Goal: Task Accomplishment & Management: Manage account settings

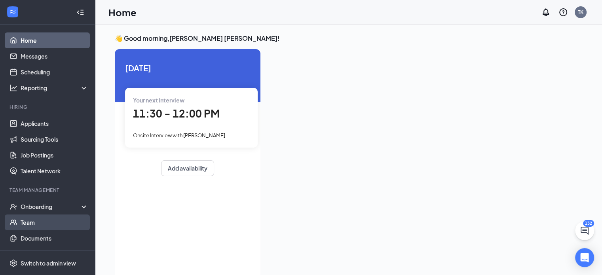
click at [32, 224] on link "Team" at bounding box center [55, 222] width 68 height 16
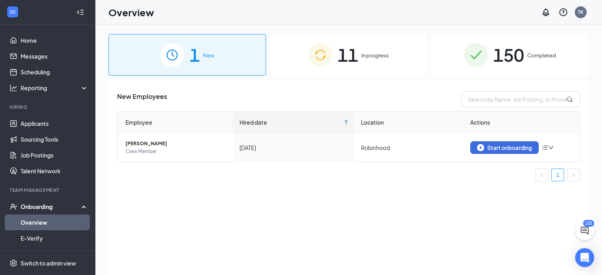
click at [328, 51] on img at bounding box center [320, 55] width 24 height 24
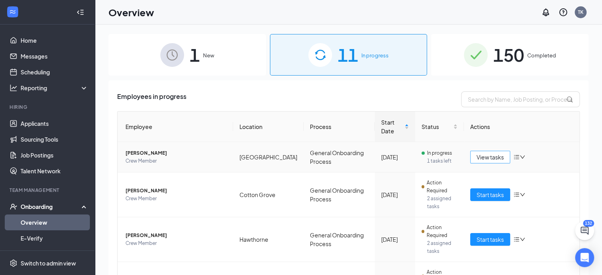
click at [499, 158] on span "View tasks" at bounding box center [489, 157] width 27 height 9
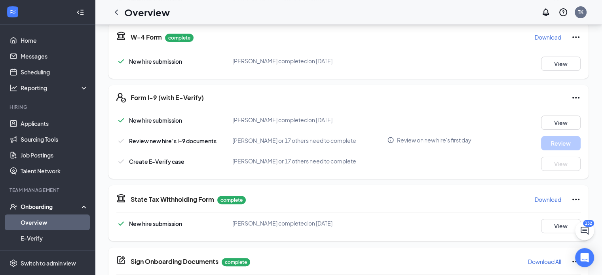
scroll to position [173, 0]
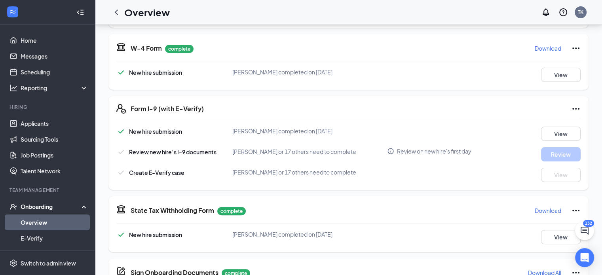
click at [574, 108] on icon "Ellipses" at bounding box center [575, 108] width 9 height 9
click at [37, 237] on link "E-Verify" at bounding box center [55, 238] width 68 height 16
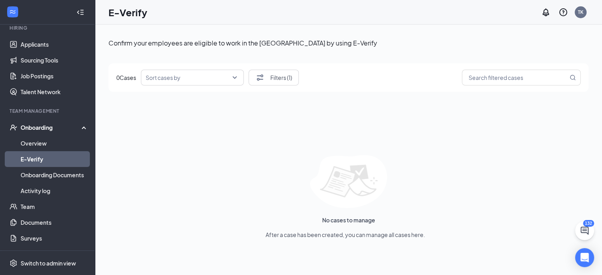
scroll to position [84, 0]
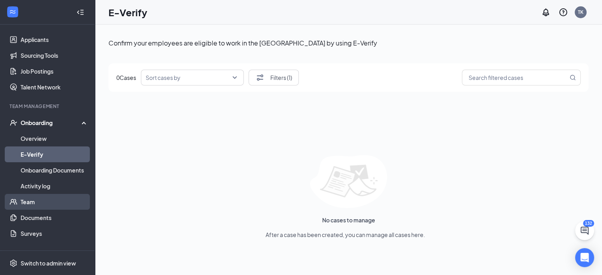
click at [35, 207] on link "Team" at bounding box center [55, 202] width 68 height 16
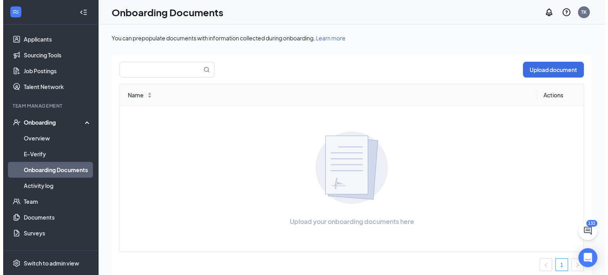
scroll to position [114, 0]
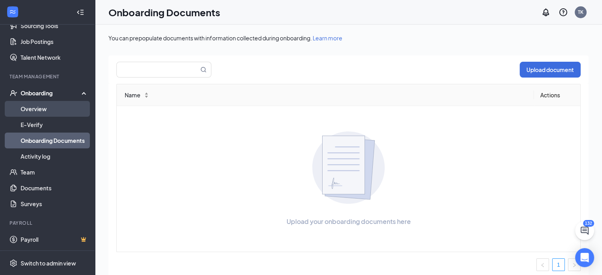
click at [61, 104] on link "Overview" at bounding box center [55, 109] width 68 height 16
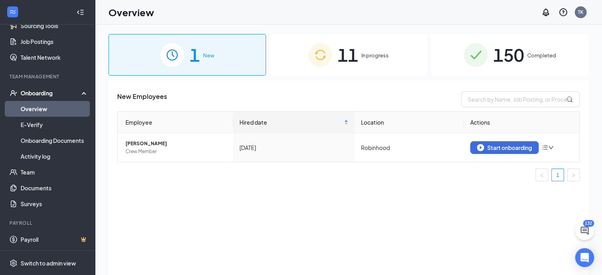
click at [496, 60] on span "150" at bounding box center [508, 54] width 31 height 27
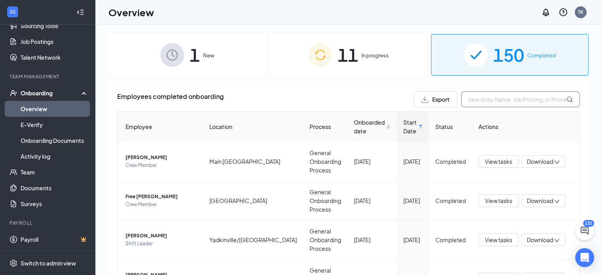
click at [488, 100] on input "text" at bounding box center [520, 99] width 119 height 16
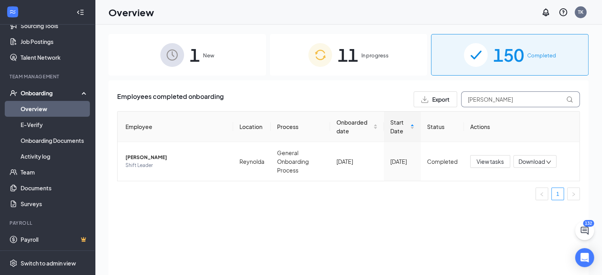
type input "[PERSON_NAME]"
click at [388, 53] on span "In progress" at bounding box center [374, 55] width 27 height 8
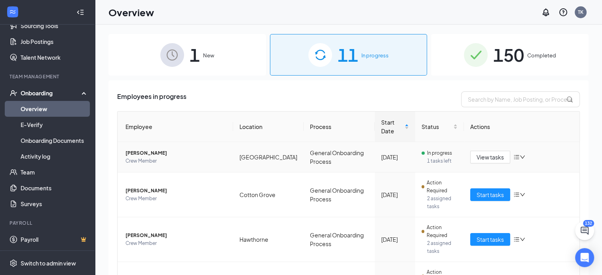
click at [170, 153] on span "[PERSON_NAME]" at bounding box center [175, 153] width 101 height 8
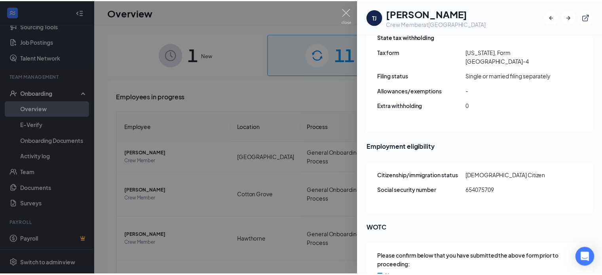
scroll to position [812, 0]
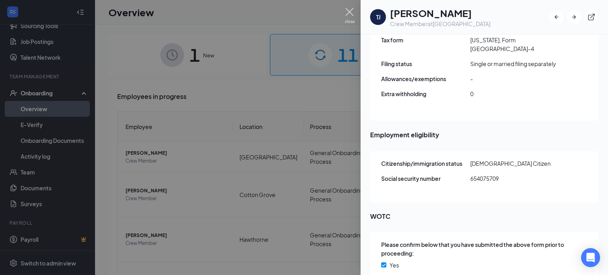
click at [352, 14] on img at bounding box center [350, 15] width 10 height 15
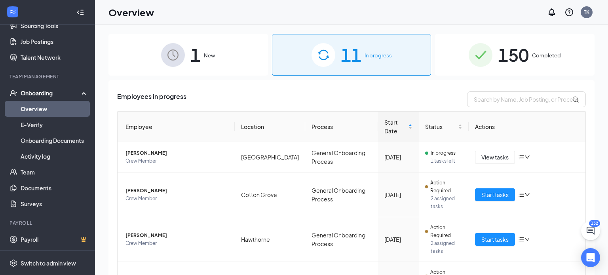
click at [352, 14] on div "Overview TK" at bounding box center [351, 12] width 513 height 25
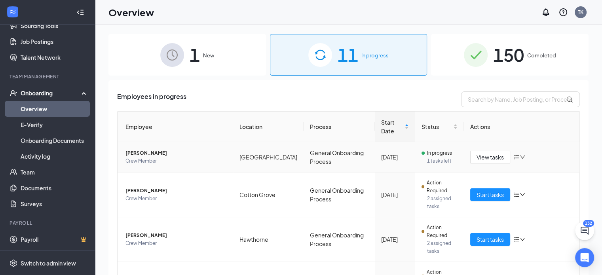
click at [520, 156] on icon "down" at bounding box center [523, 157] width 6 height 6
click at [554, 153] on div "View tasks" at bounding box center [521, 157] width 103 height 13
click at [476, 159] on span "View tasks" at bounding box center [489, 157] width 27 height 9
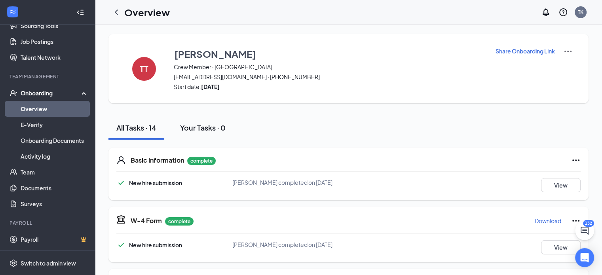
click at [210, 122] on button "Your Tasks · 0" at bounding box center [202, 128] width 61 height 24
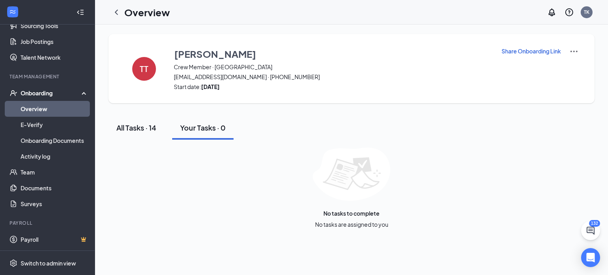
click at [142, 127] on div "All Tasks · 14" at bounding box center [136, 128] width 40 height 10
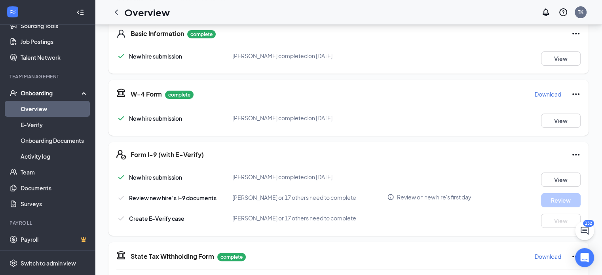
scroll to position [142, 0]
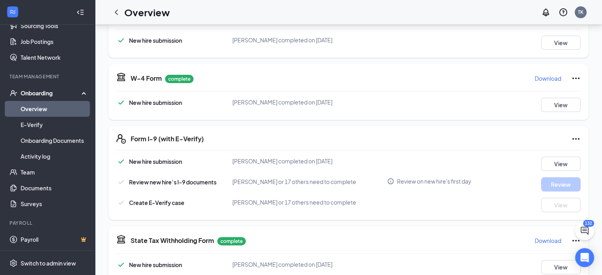
click at [214, 182] on span "Review new hire’s I-9 documents" at bounding box center [172, 181] width 87 height 7
click at [560, 165] on button "View" at bounding box center [561, 164] width 40 height 14
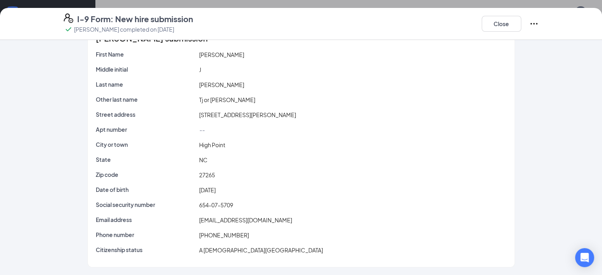
scroll to position [237, 0]
click at [521, 29] on button "Close" at bounding box center [502, 24] width 40 height 16
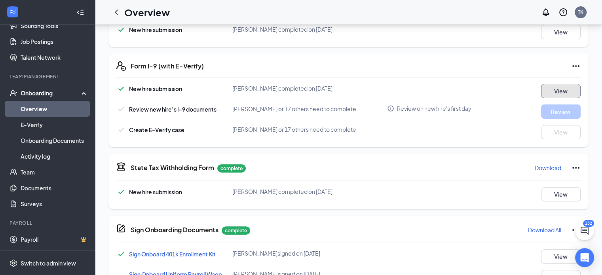
scroll to position [210, 0]
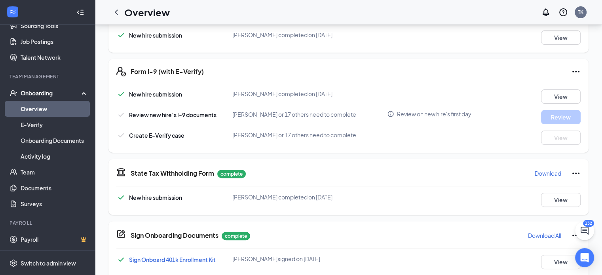
click at [571, 71] on icon "Ellipses" at bounding box center [575, 71] width 9 height 9
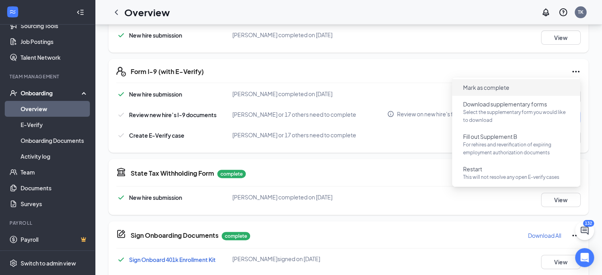
click at [507, 87] on span "Mark as complete" at bounding box center [486, 87] width 46 height 8
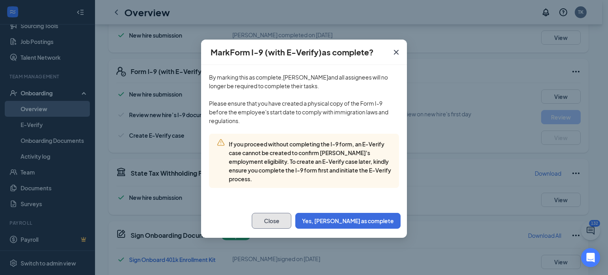
click at [291, 222] on button "Close" at bounding box center [272, 221] width 40 height 16
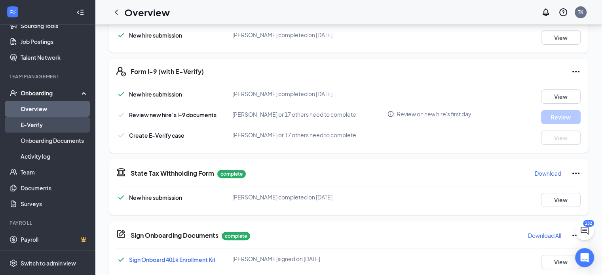
click at [38, 122] on link "E-Verify" at bounding box center [55, 125] width 68 height 16
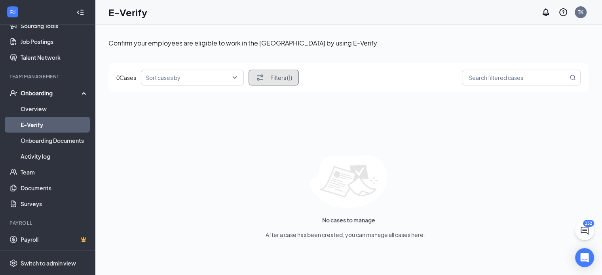
click at [280, 81] on button "Filters (1)" at bounding box center [274, 78] width 50 height 16
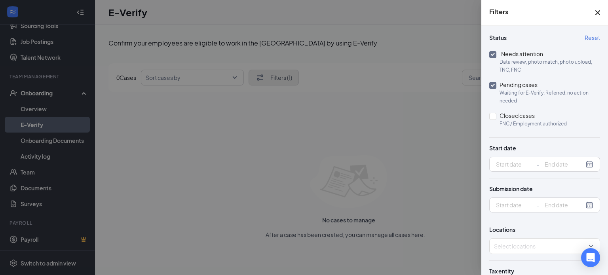
click at [280, 81] on div at bounding box center [304, 137] width 608 height 275
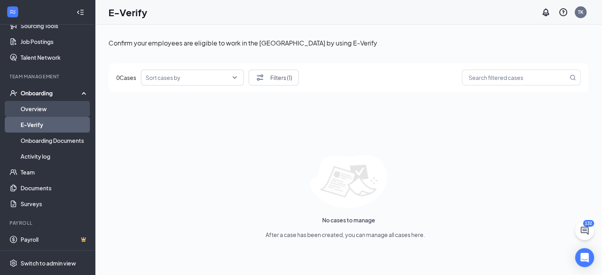
click at [45, 112] on link "Overview" at bounding box center [55, 109] width 68 height 16
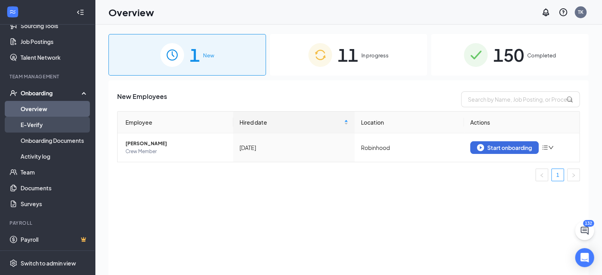
click at [70, 124] on link "E-Verify" at bounding box center [55, 125] width 68 height 16
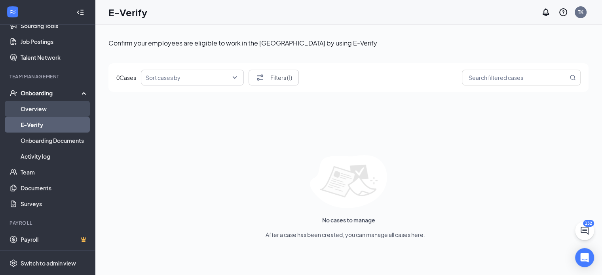
click at [29, 112] on link "Overview" at bounding box center [55, 109] width 68 height 16
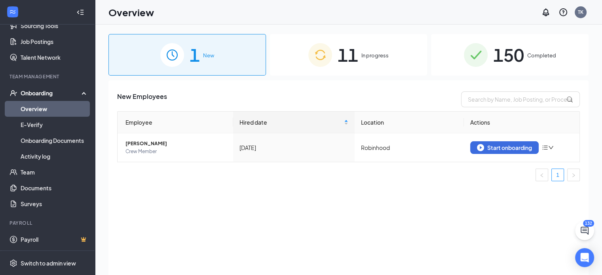
click at [47, 95] on div "Onboarding" at bounding box center [51, 93] width 61 height 8
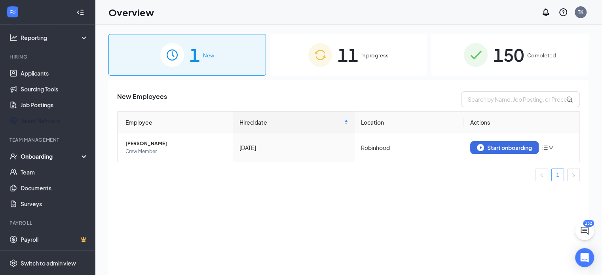
scroll to position [50, 0]
click at [364, 60] on div "11 In progress" at bounding box center [348, 55] width 157 height 42
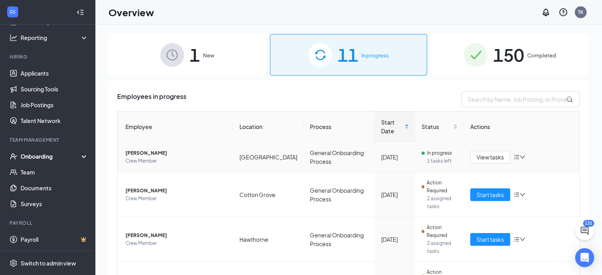
click at [520, 157] on icon "down" at bounding box center [523, 157] width 6 height 6
click at [491, 121] on th "Actions" at bounding box center [522, 127] width 116 height 30
click at [435, 152] on span "In progress" at bounding box center [439, 153] width 25 height 8
click at [159, 153] on span "[PERSON_NAME]" at bounding box center [175, 153] width 101 height 8
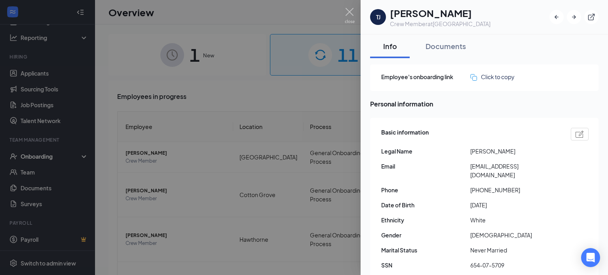
click at [165, 160] on div at bounding box center [304, 137] width 608 height 275
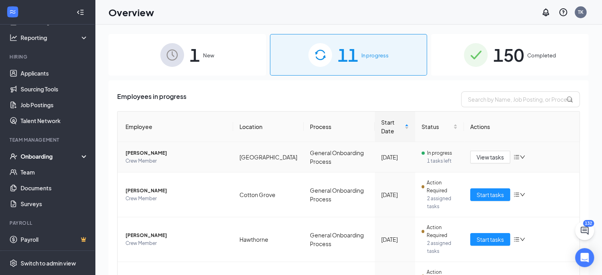
click at [163, 150] on span "[PERSON_NAME]" at bounding box center [175, 153] width 101 height 8
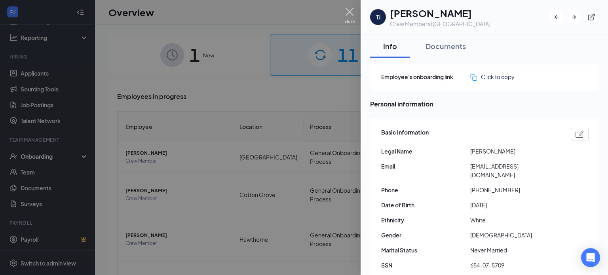
click at [353, 15] on img at bounding box center [350, 15] width 10 height 15
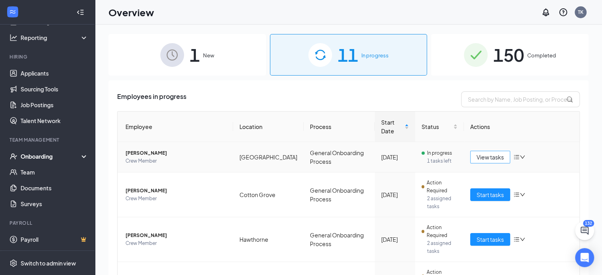
click at [496, 153] on span "View tasks" at bounding box center [489, 157] width 27 height 9
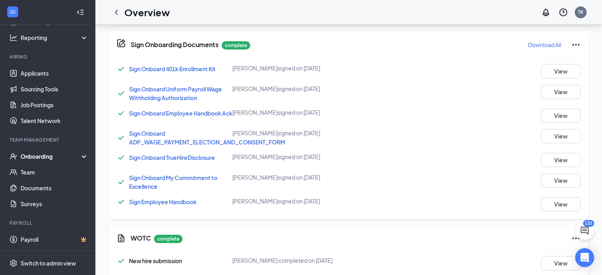
scroll to position [415, 0]
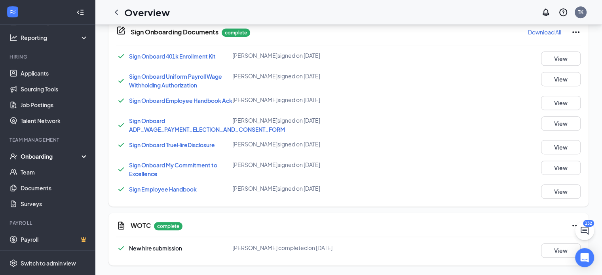
click at [600, 20] on div "Overview TK" at bounding box center [348, 12] width 507 height 25
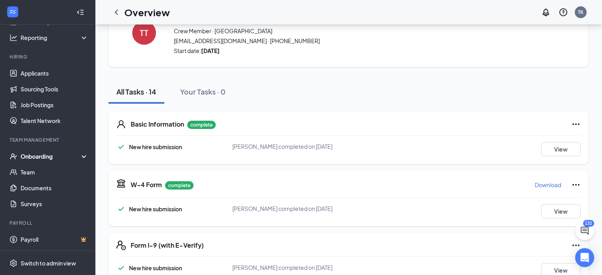
scroll to position [0, 0]
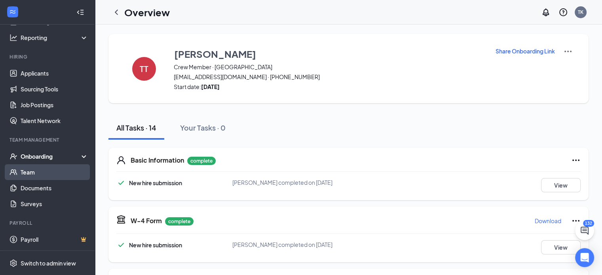
click at [39, 169] on link "Team" at bounding box center [55, 172] width 68 height 16
